Goal: Information Seeking & Learning: Learn about a topic

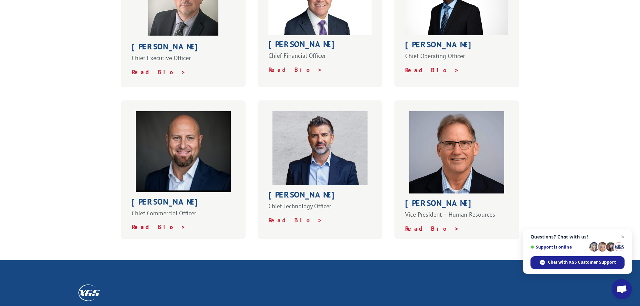
scroll to position [313, 0]
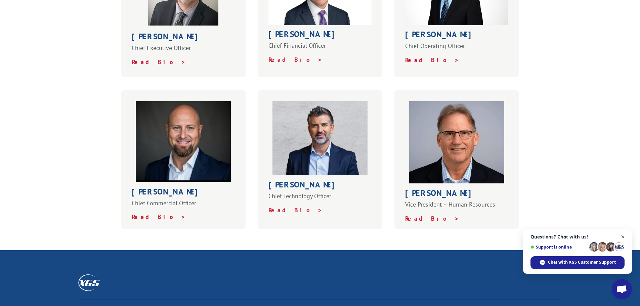
click at [623, 237] on span "Close chat" at bounding box center [623, 237] width 8 height 8
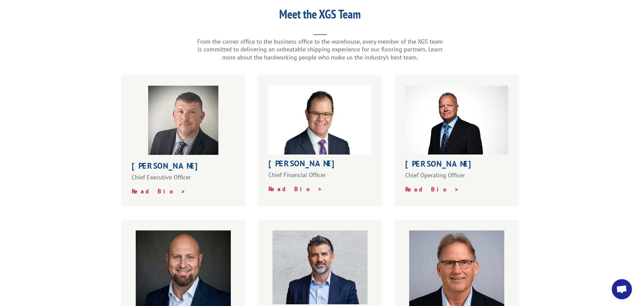
scroll to position [157, 0]
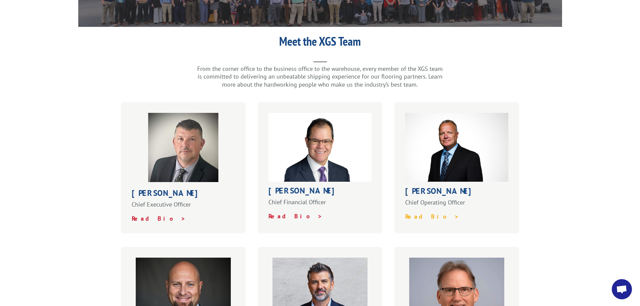
click at [417, 213] on strong "Read Bio >" at bounding box center [432, 217] width 54 height 8
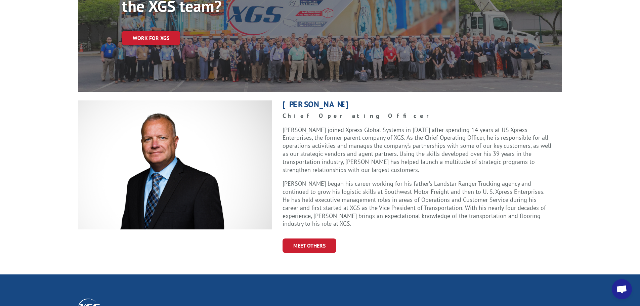
scroll to position [157, 0]
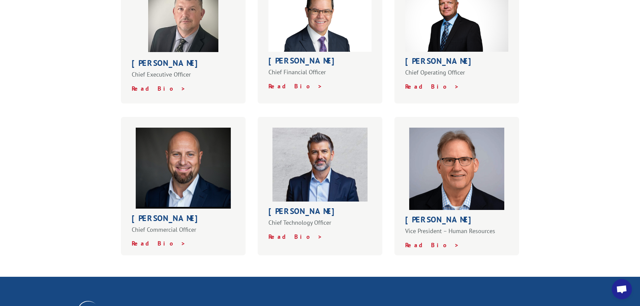
scroll to position [314, 0]
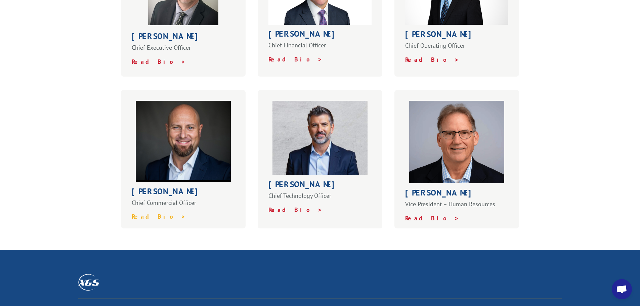
click at [145, 213] on strong "Read Bio >" at bounding box center [159, 217] width 54 height 8
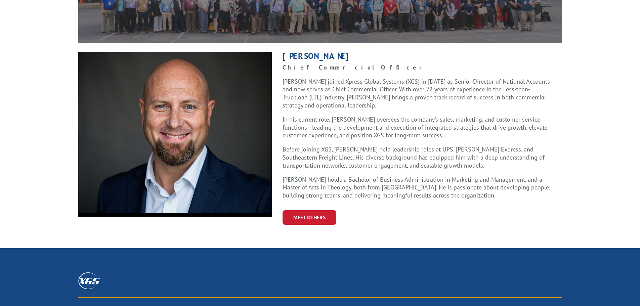
scroll to position [157, 0]
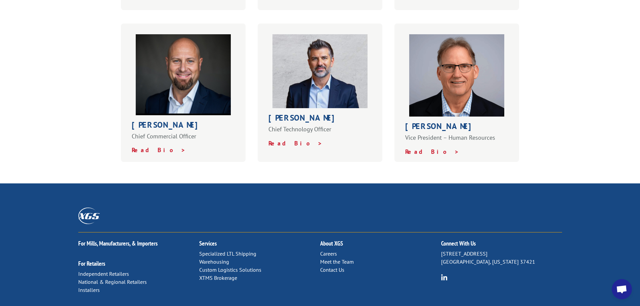
scroll to position [470, 0]
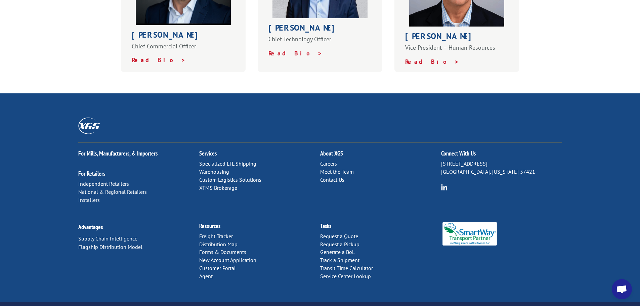
click at [345, 168] on link "Meet the Team" at bounding box center [337, 171] width 34 height 7
